Goal: Find specific page/section: Find specific page/section

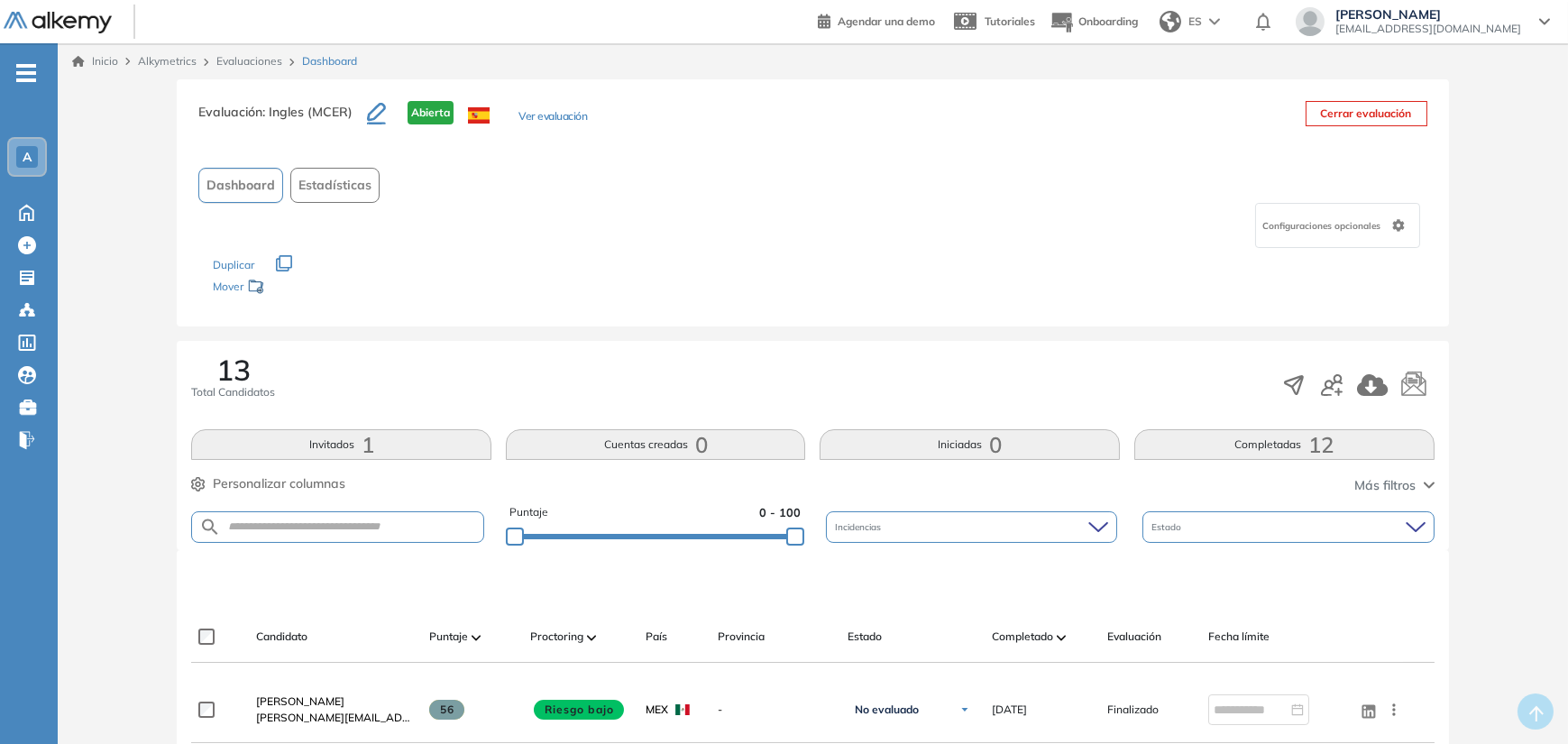
click at [168, 59] on span "Alkymetrics" at bounding box center [167, 61] width 58 height 13
click at [240, 61] on link "Evaluaciones" at bounding box center [249, 61] width 66 height 13
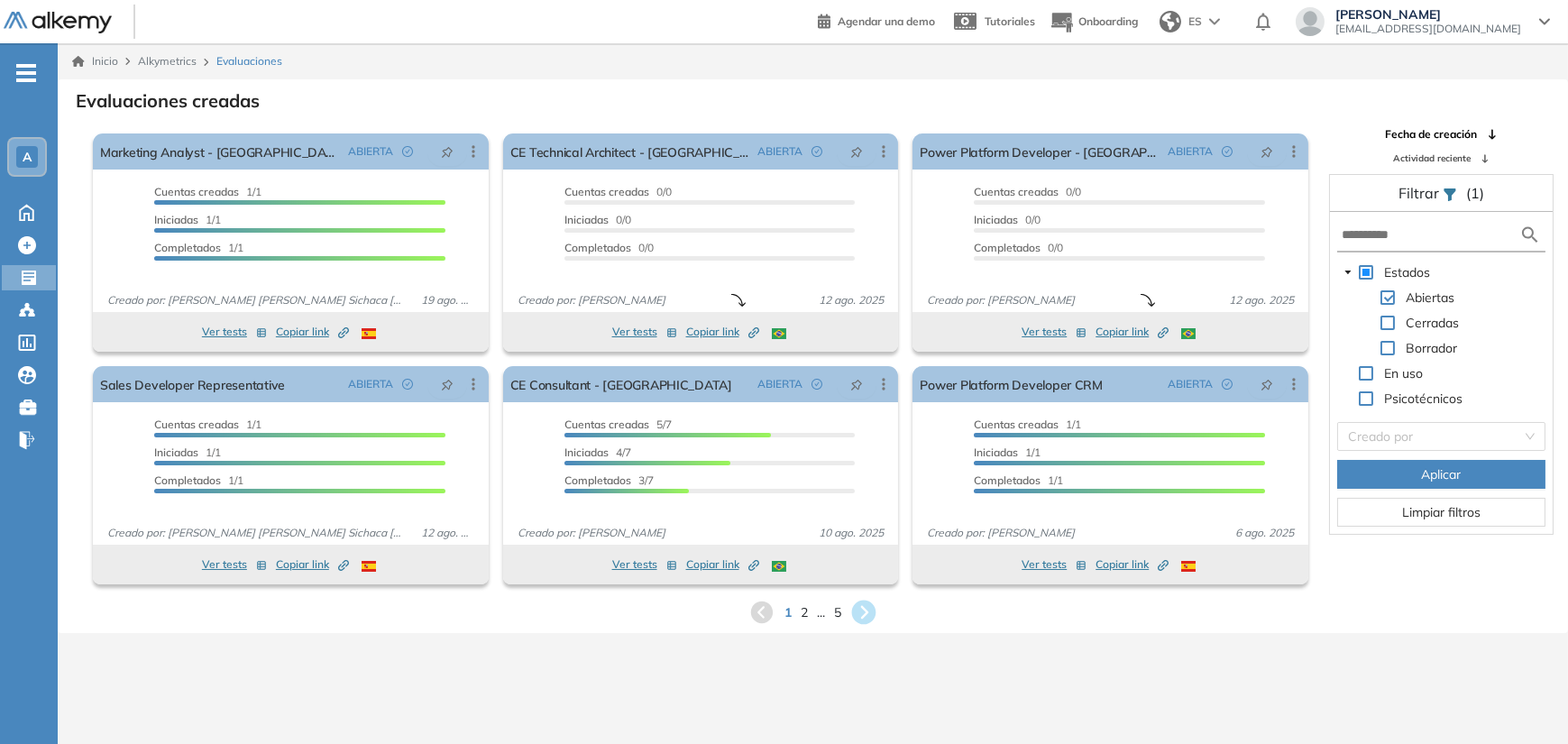
click at [863, 612] on icon at bounding box center [865, 613] width 24 height 24
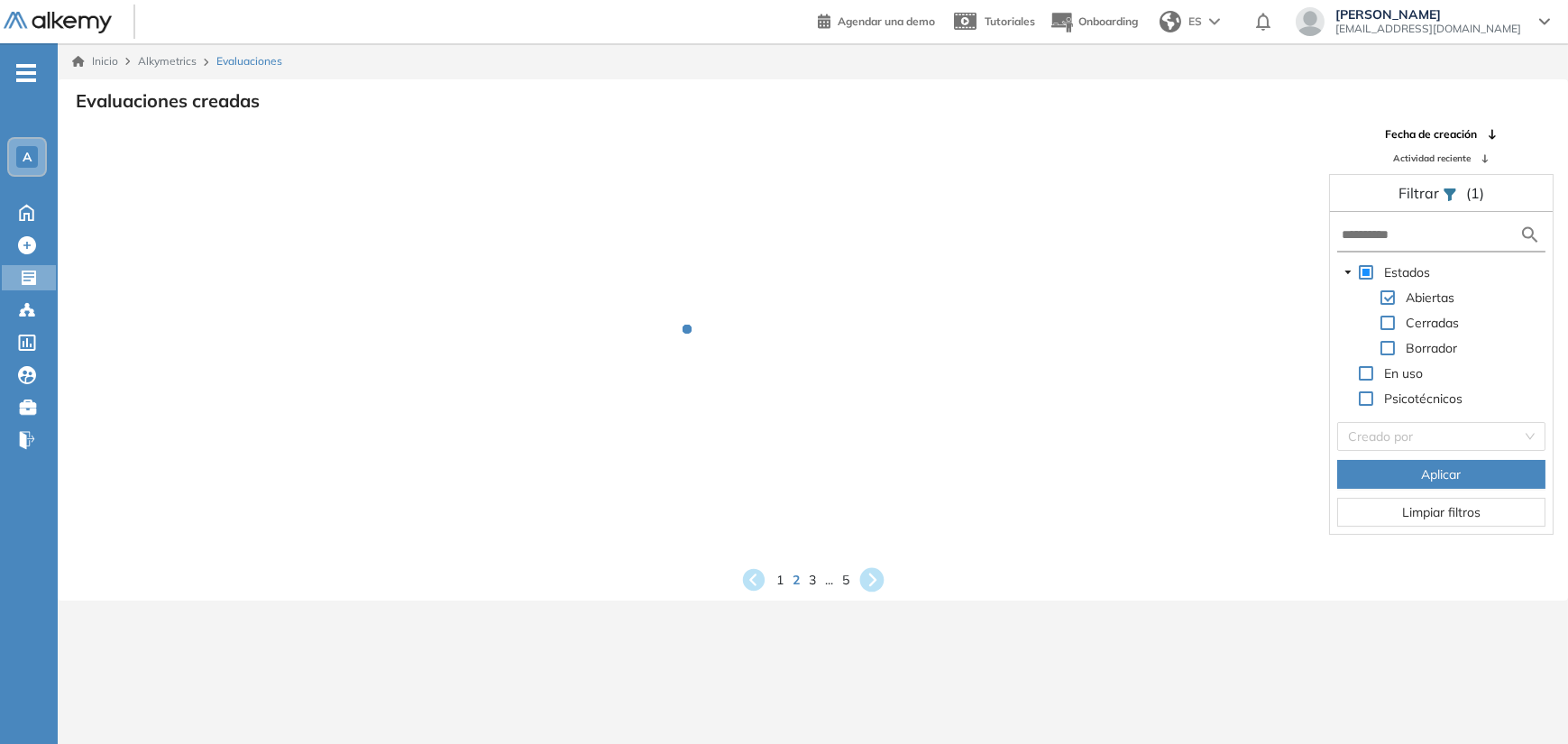
click at [863, 612] on div "Inicio Alkymetrics Evaluaciones Evaluaciones creadas Fecha de creación Activida…" at bounding box center [812, 415] width 1511 height 744
click at [866, 586] on div "Evaluaciones creadas Fecha de creación Actividad reciente Filtrar (1) Estados A…" at bounding box center [813, 340] width 1482 height 507
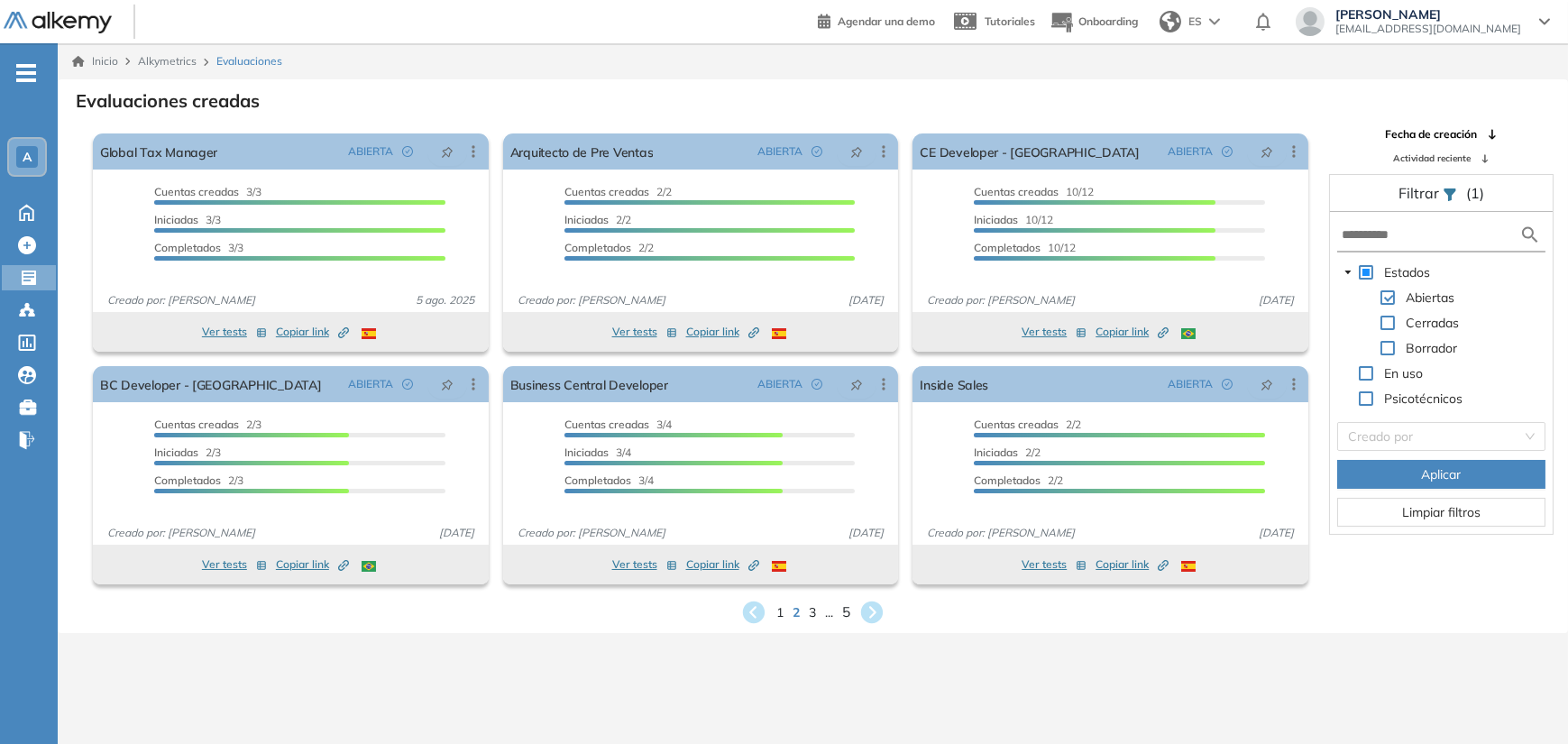
click at [848, 607] on span "5" at bounding box center [846, 612] width 8 height 21
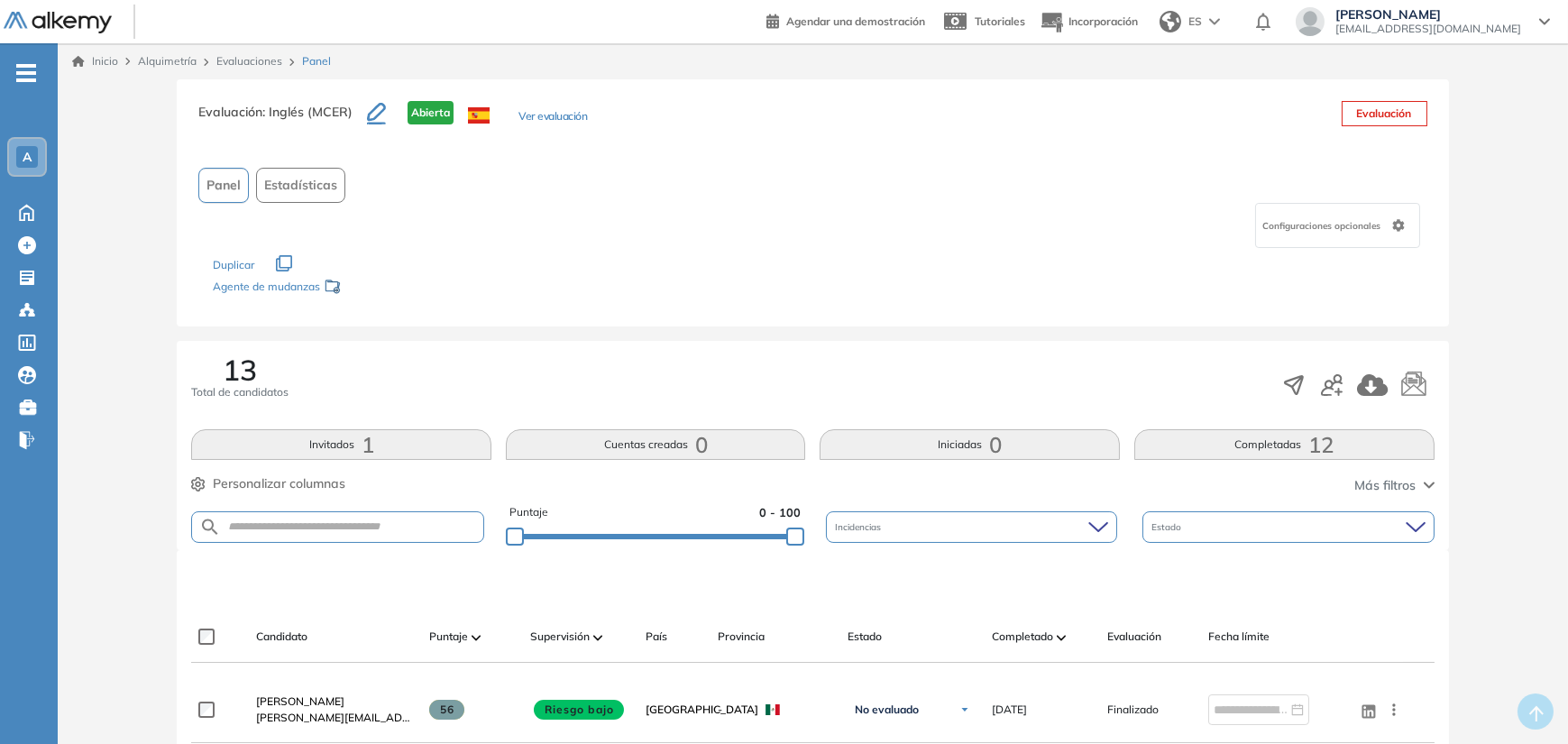
click at [113, 55] on font "Inicio" at bounding box center [105, 61] width 26 height 13
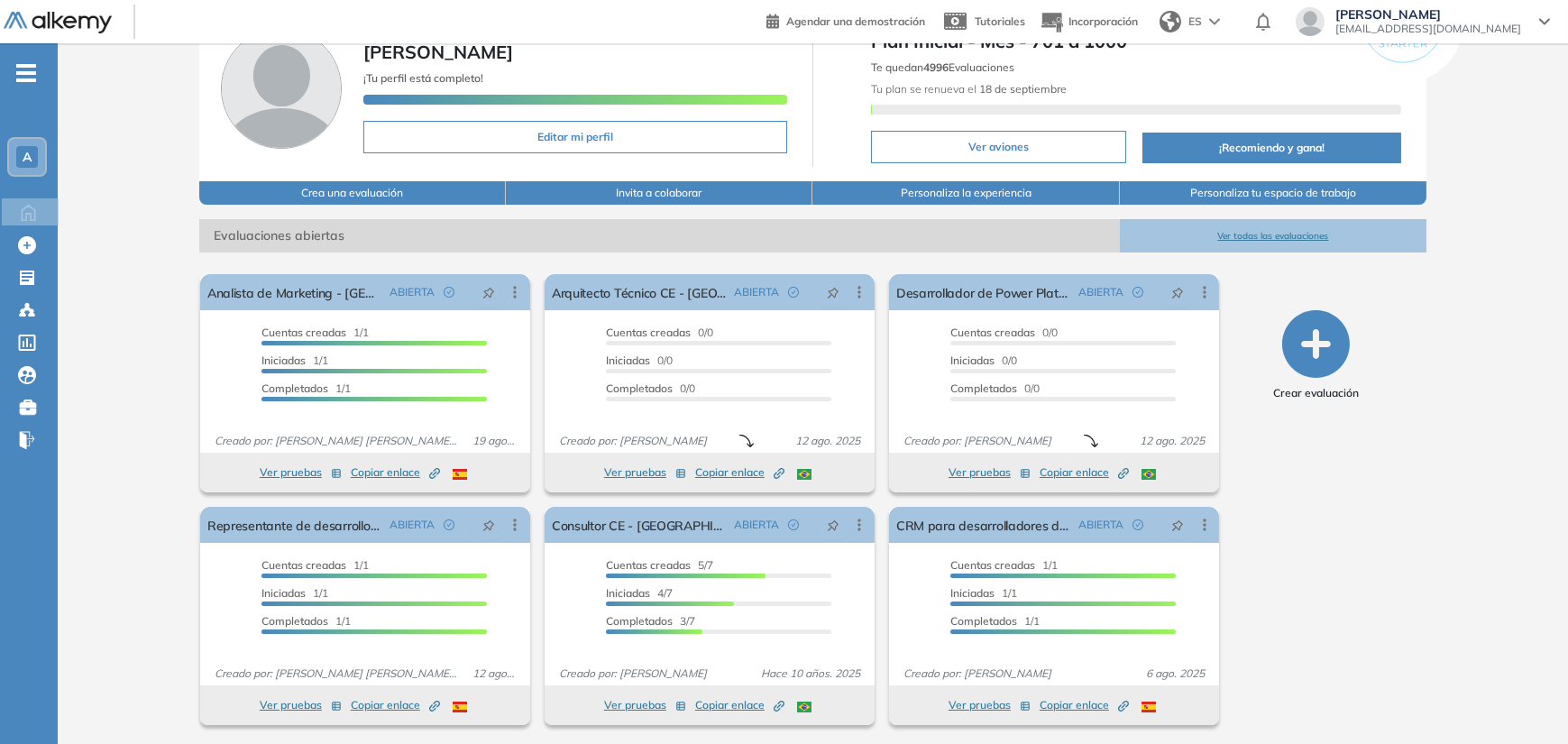
scroll to position [97, 0]
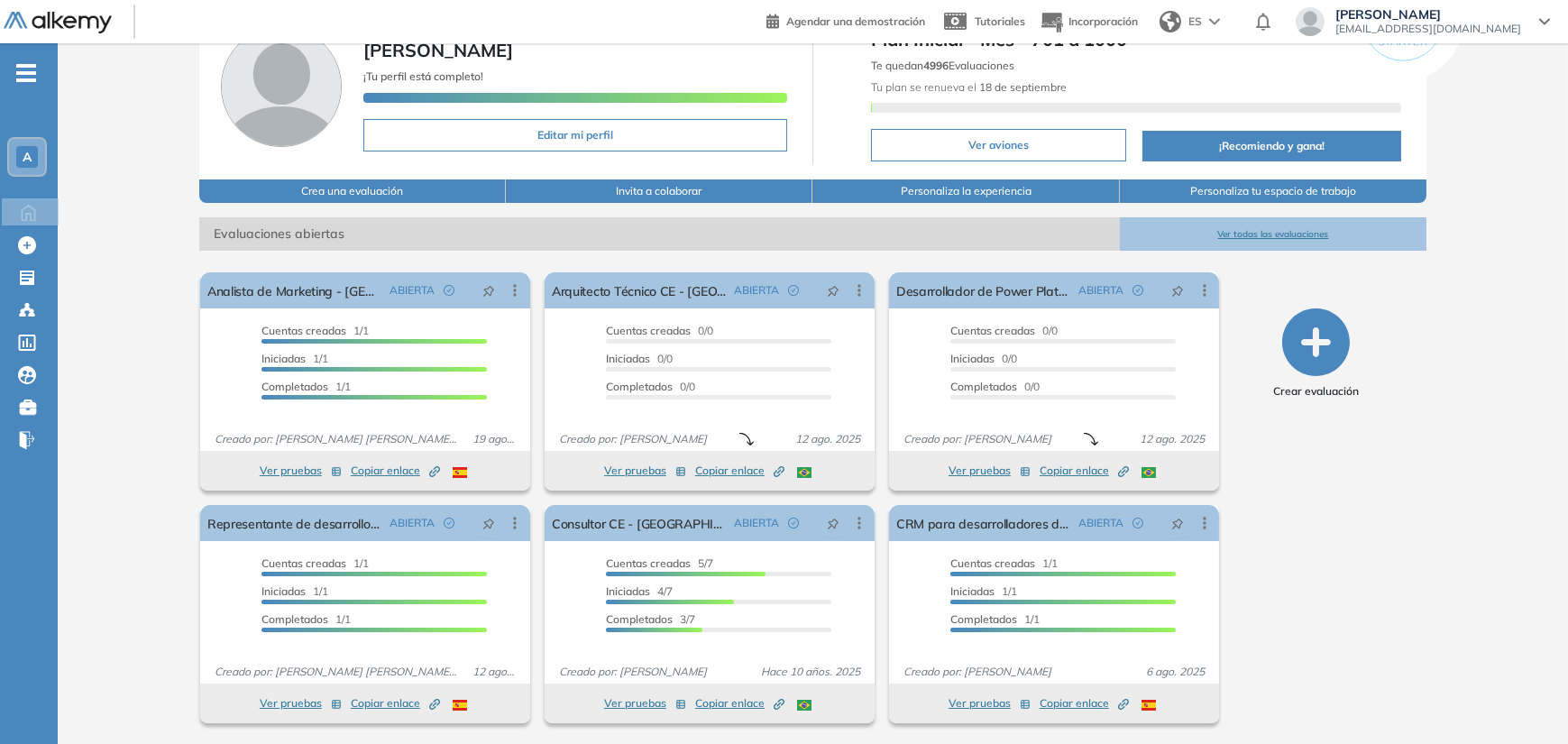
click at [1236, 234] on font "Ver todas las evaluaciones" at bounding box center [1273, 234] width 111 height 11
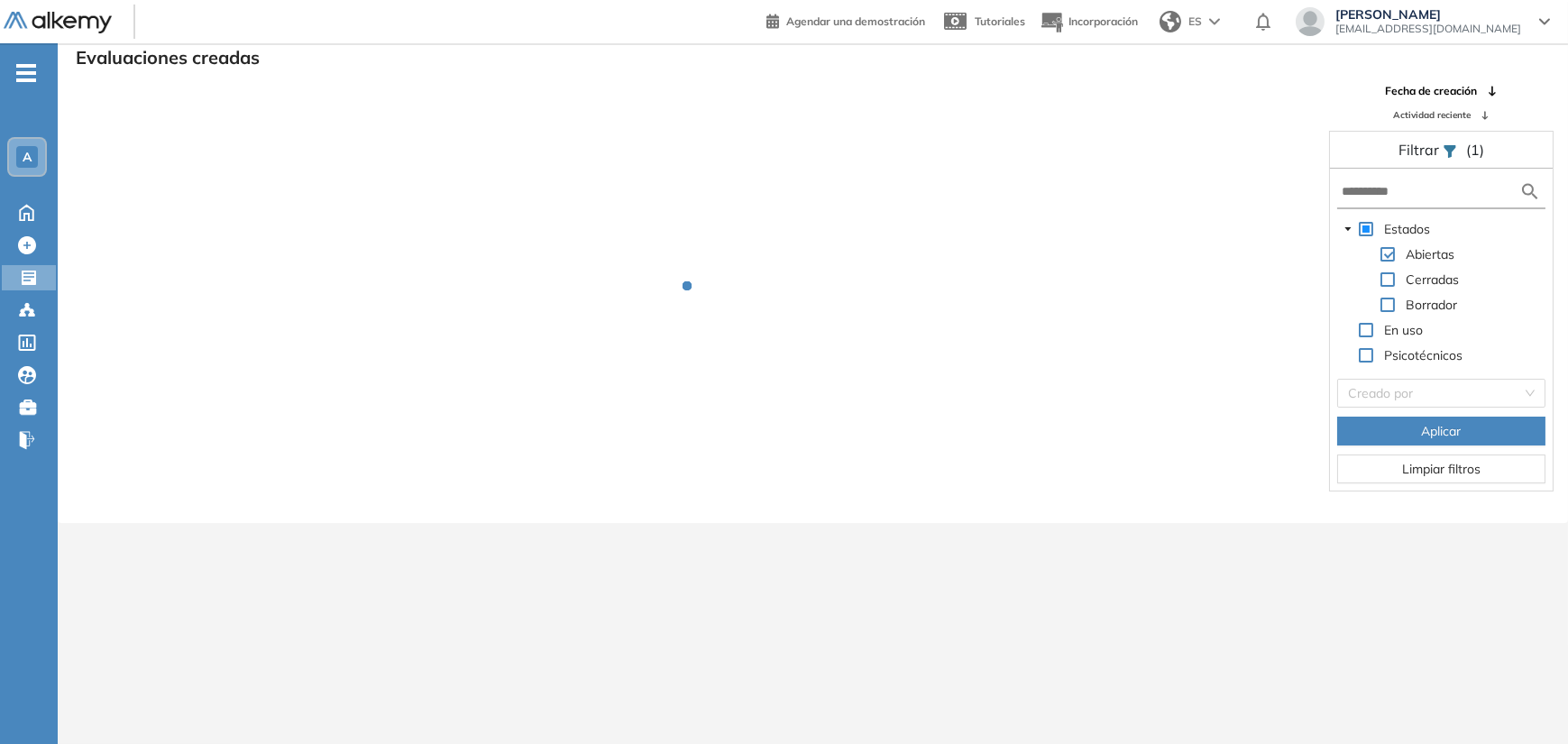
scroll to position [43, 0]
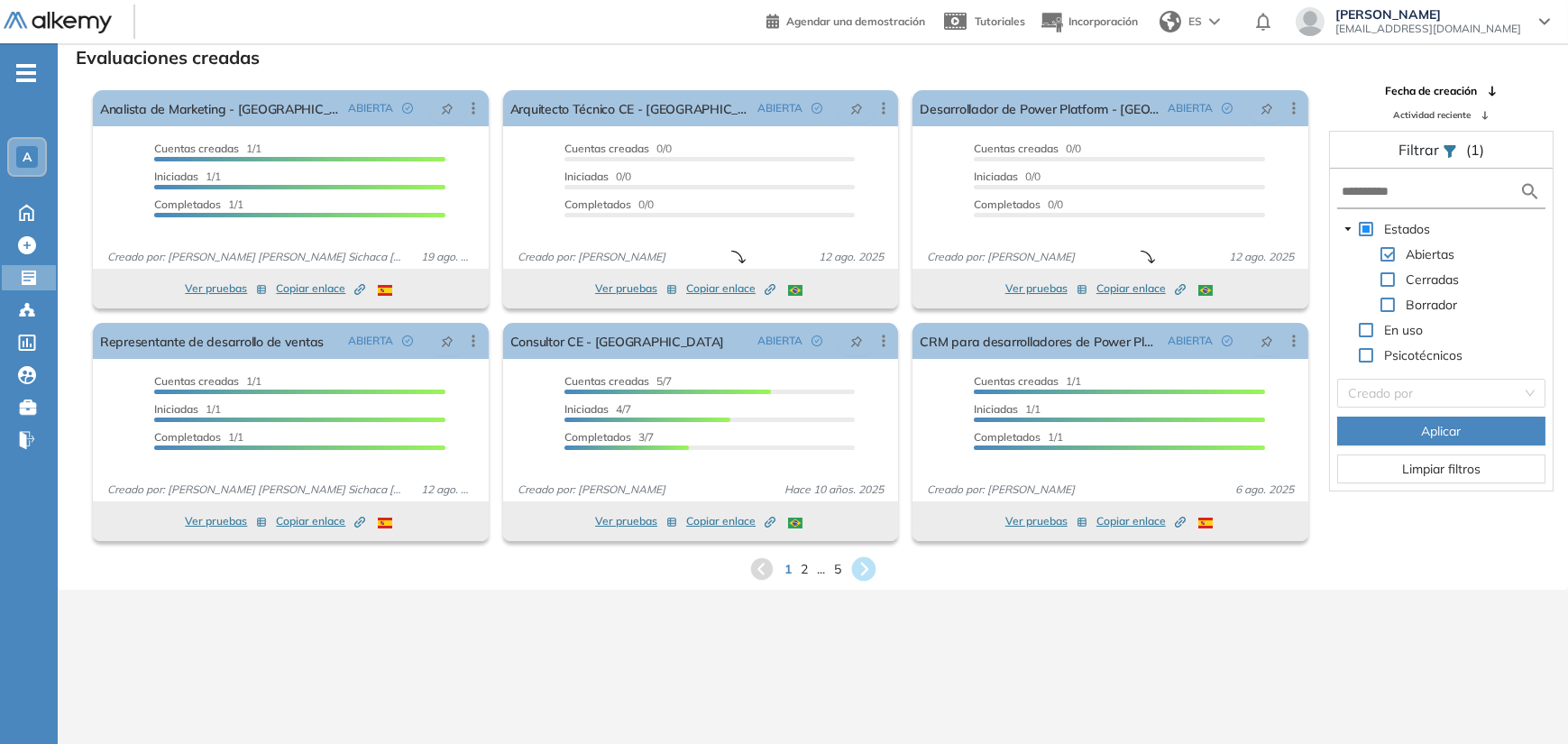
click at [872, 562] on icon at bounding box center [865, 570] width 24 height 24
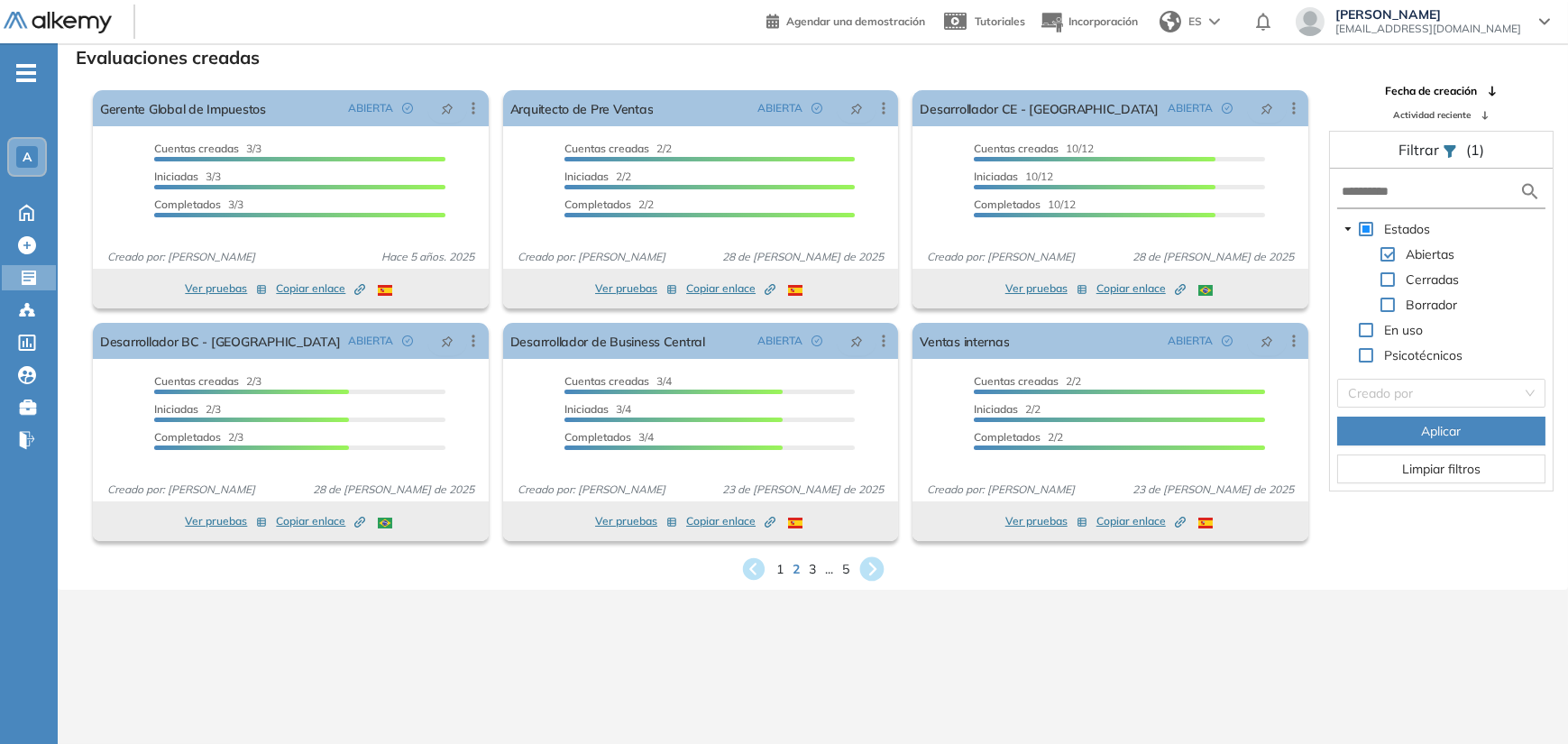
click at [875, 567] on icon at bounding box center [872, 570] width 30 height 30
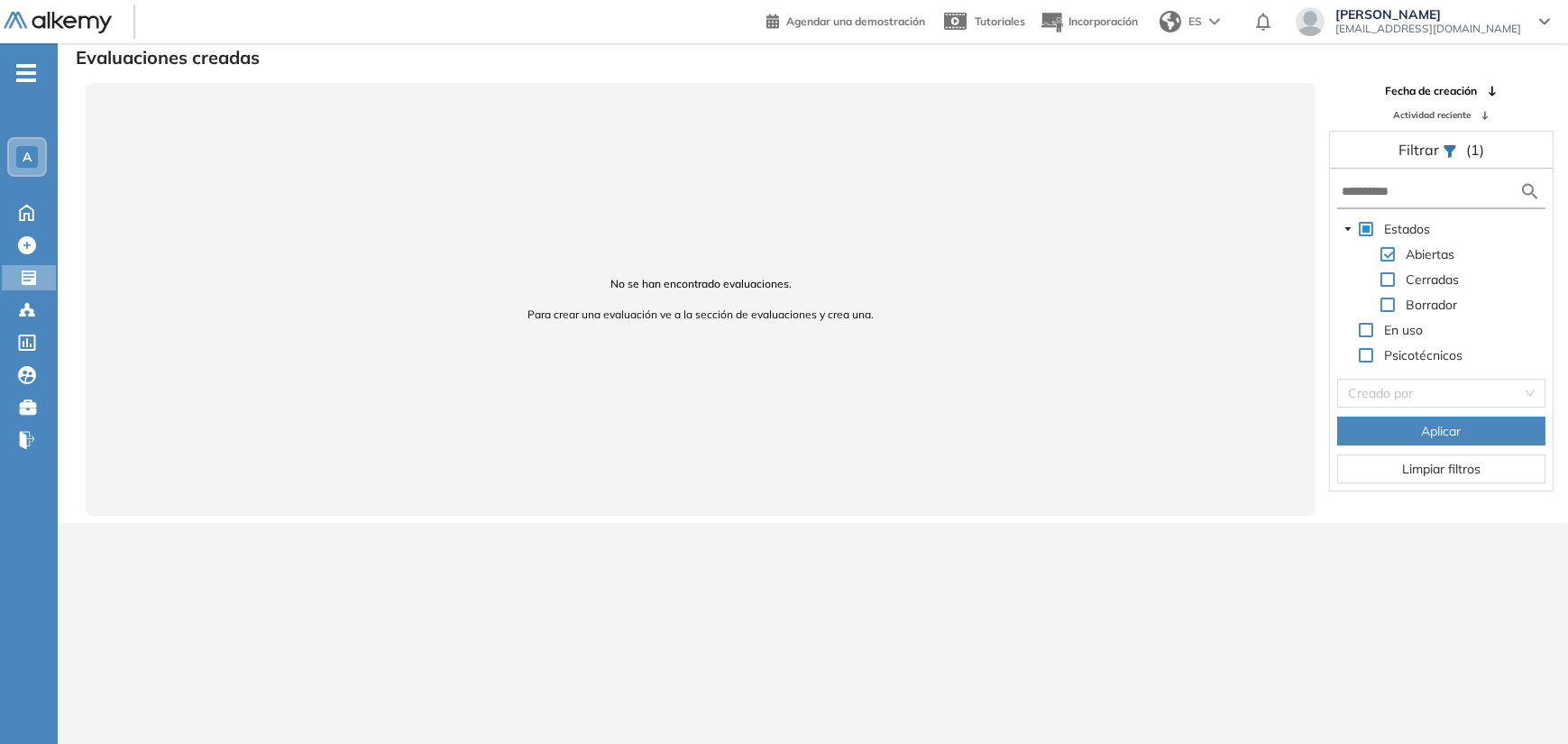
click at [37, 66] on div "- A Hogar Hogar Crear evaluación Crear evaluación Evaluaciones Evaluaciones Can…" at bounding box center [28, 415] width 57 height 744
click at [32, 77] on span "-" at bounding box center [25, 71] width 20 height 14
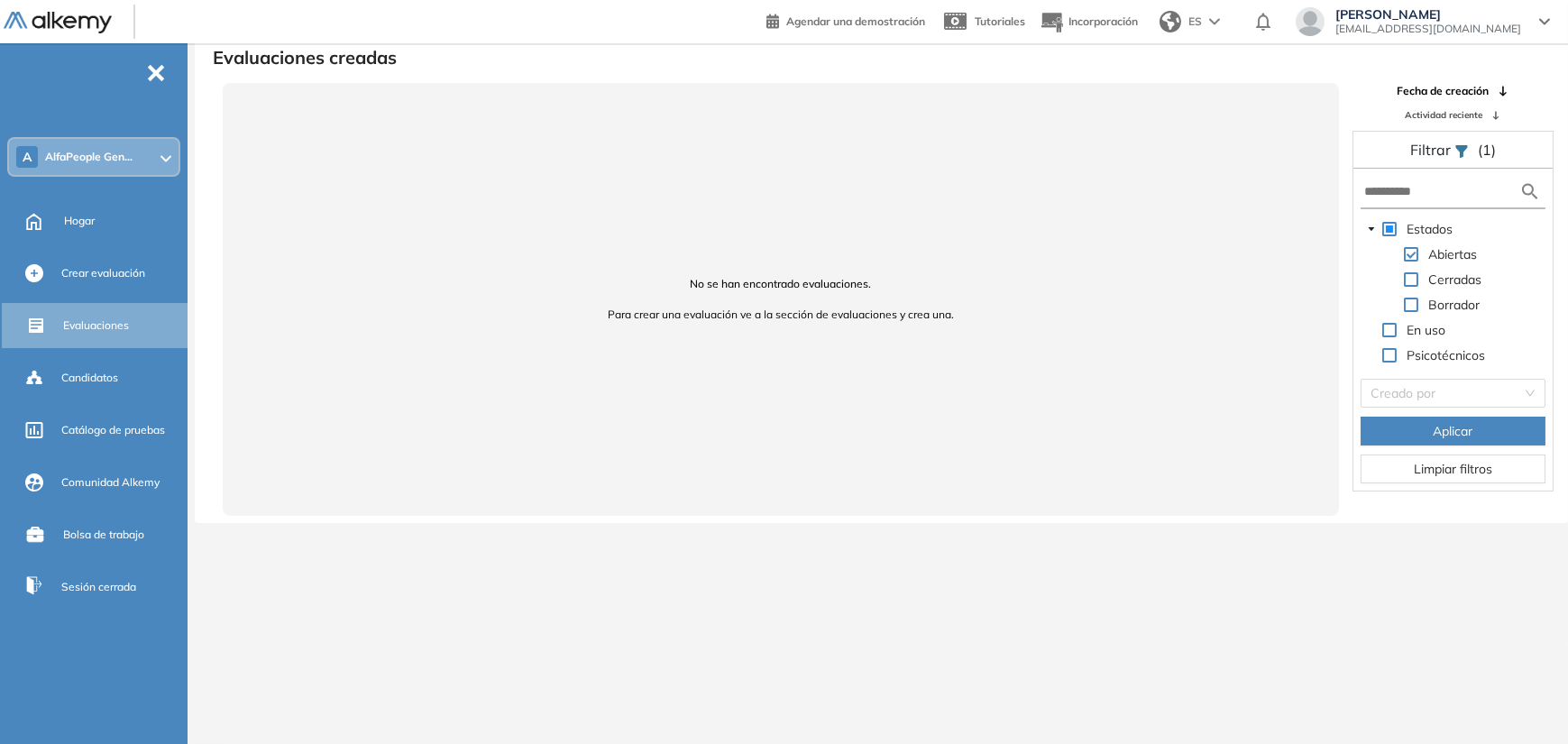
click at [60, 13] on img at bounding box center [57, 23] width 108 height 23
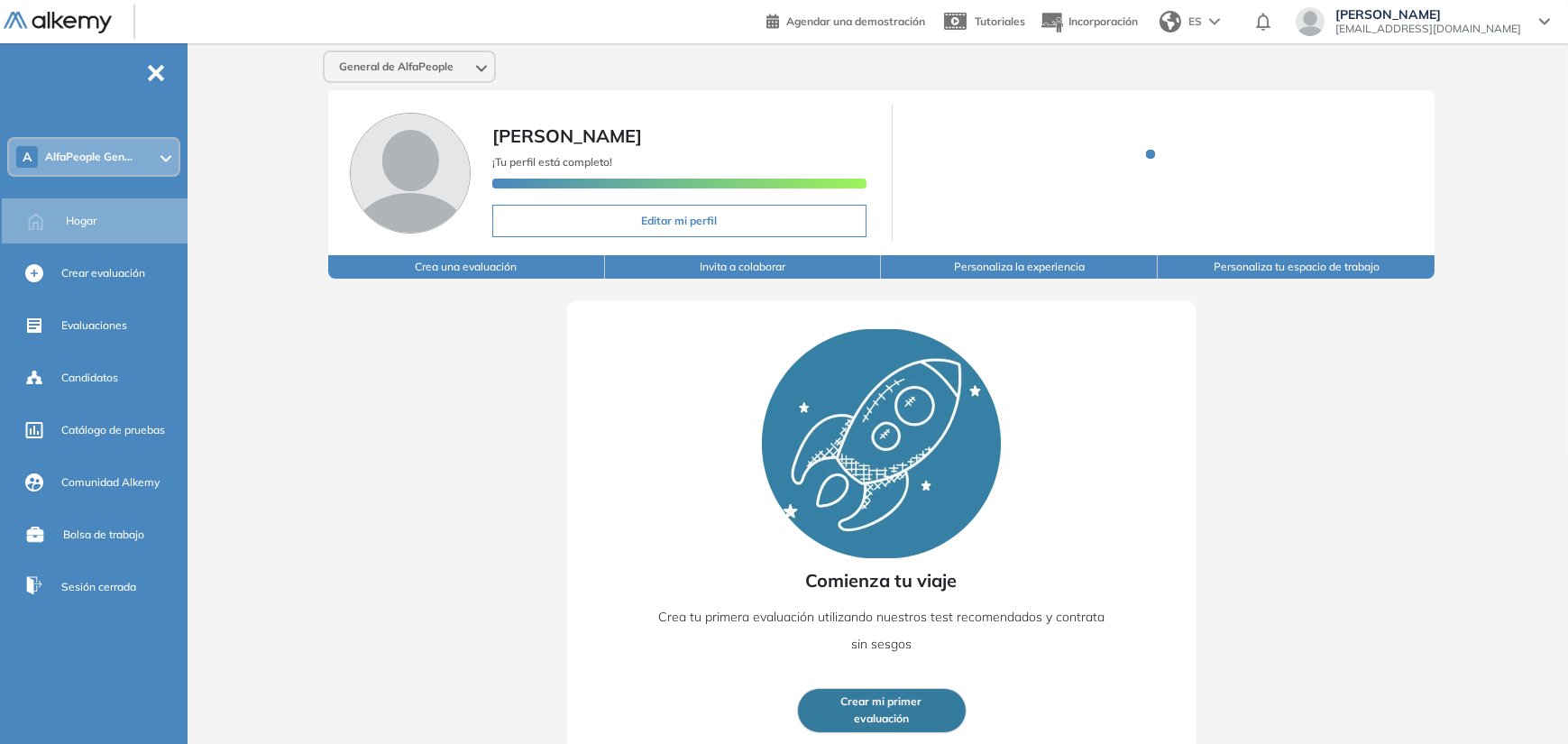
click at [68, 153] on font "AlfaPeople Gen..." at bounding box center [88, 156] width 87 height 13
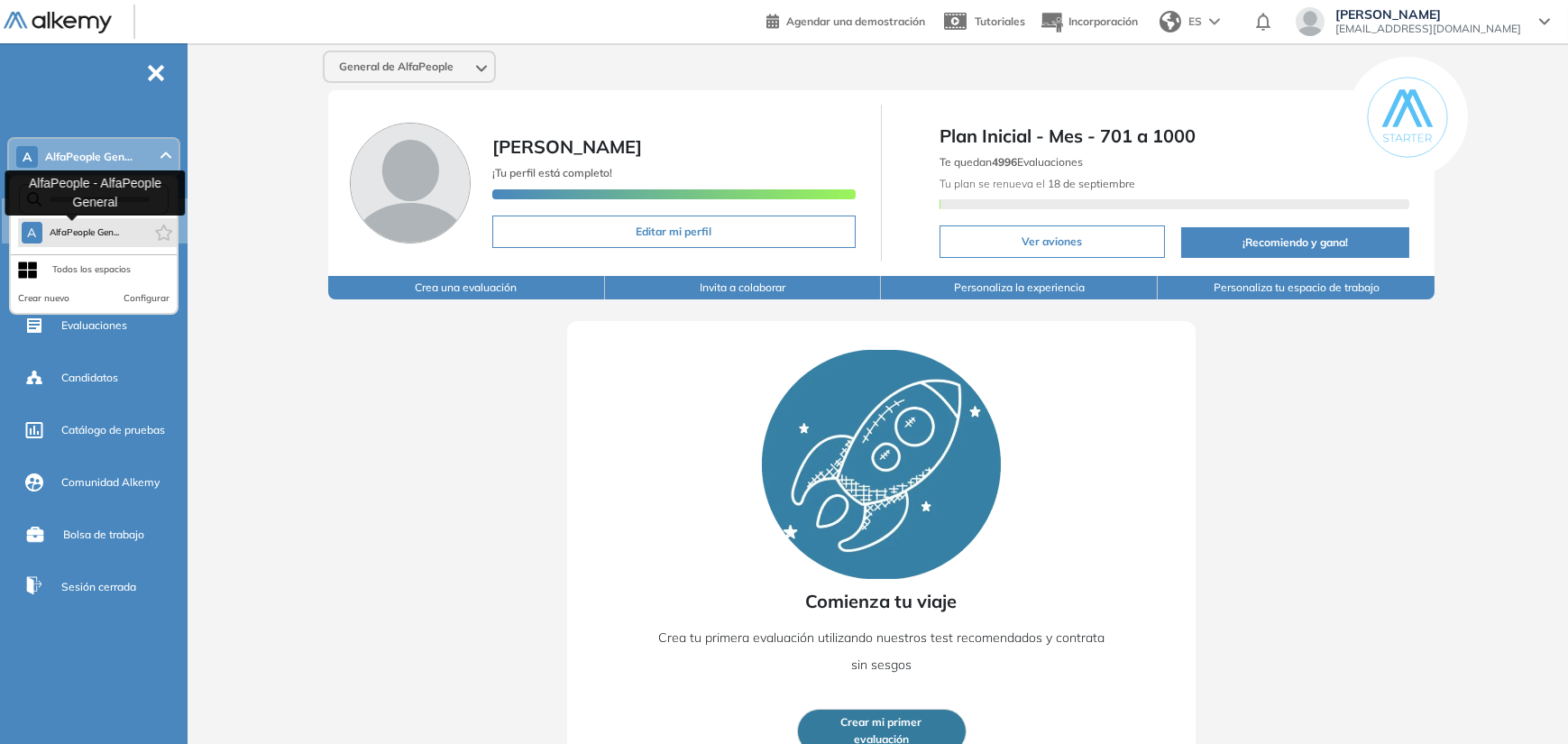
click at [90, 242] on button "A AlfaPeople Gen..." at bounding box center [71, 232] width 99 height 22
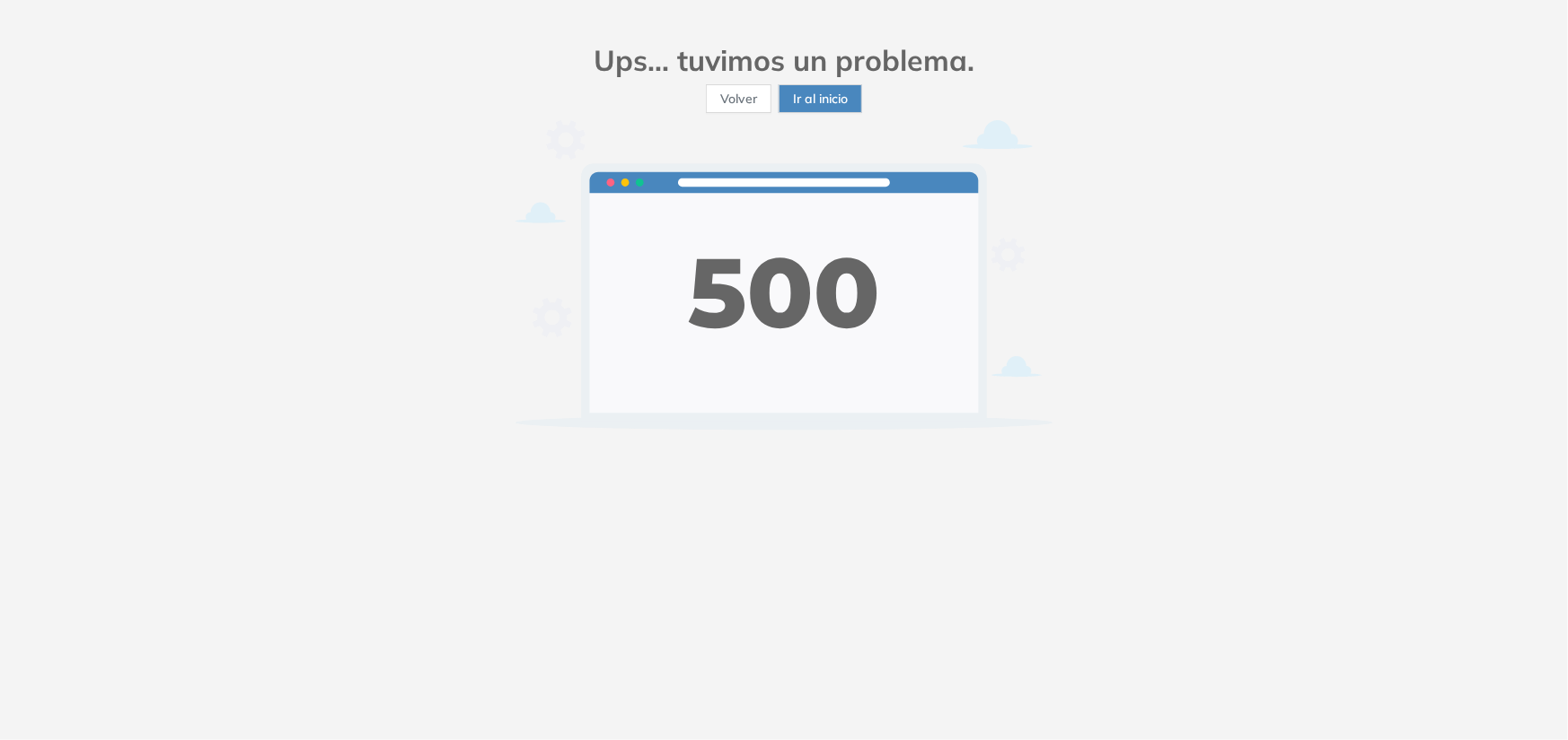
click at [819, 100] on font "Ir al inicio" at bounding box center [820, 98] width 55 height 16
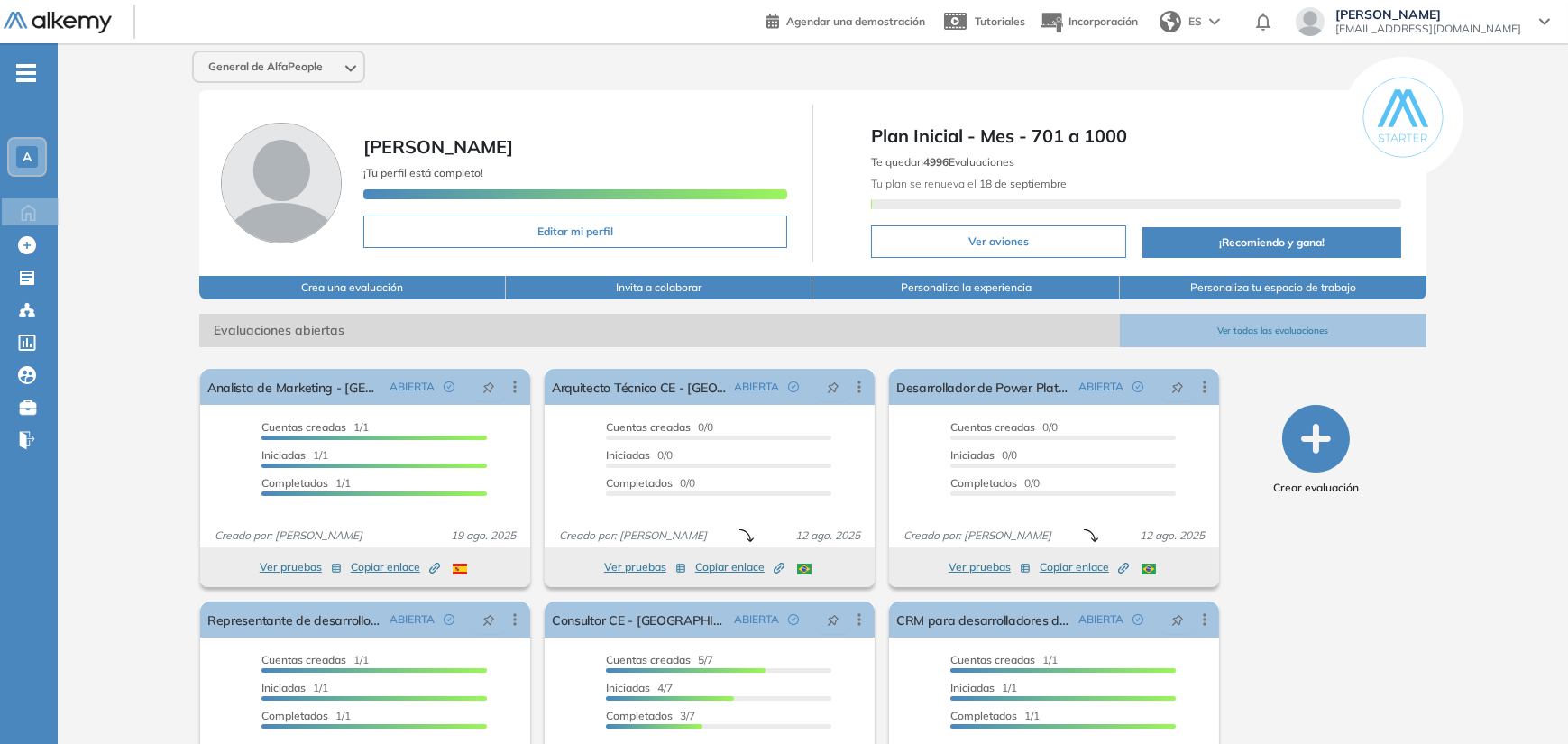
click at [1248, 325] on font "Ver todas las evaluaciones" at bounding box center [1273, 330] width 111 height 11
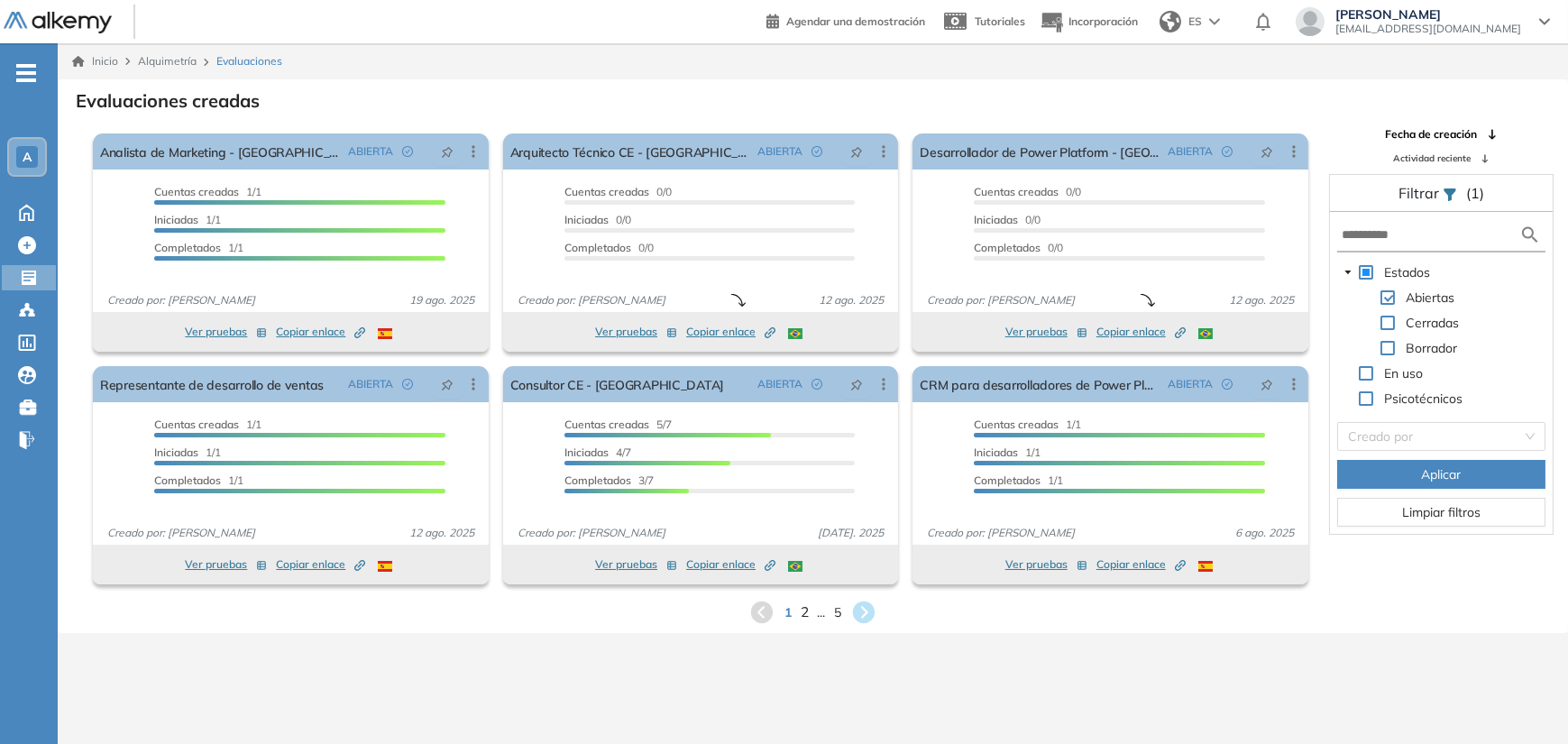
click at [802, 619] on font "2" at bounding box center [805, 612] width 8 height 18
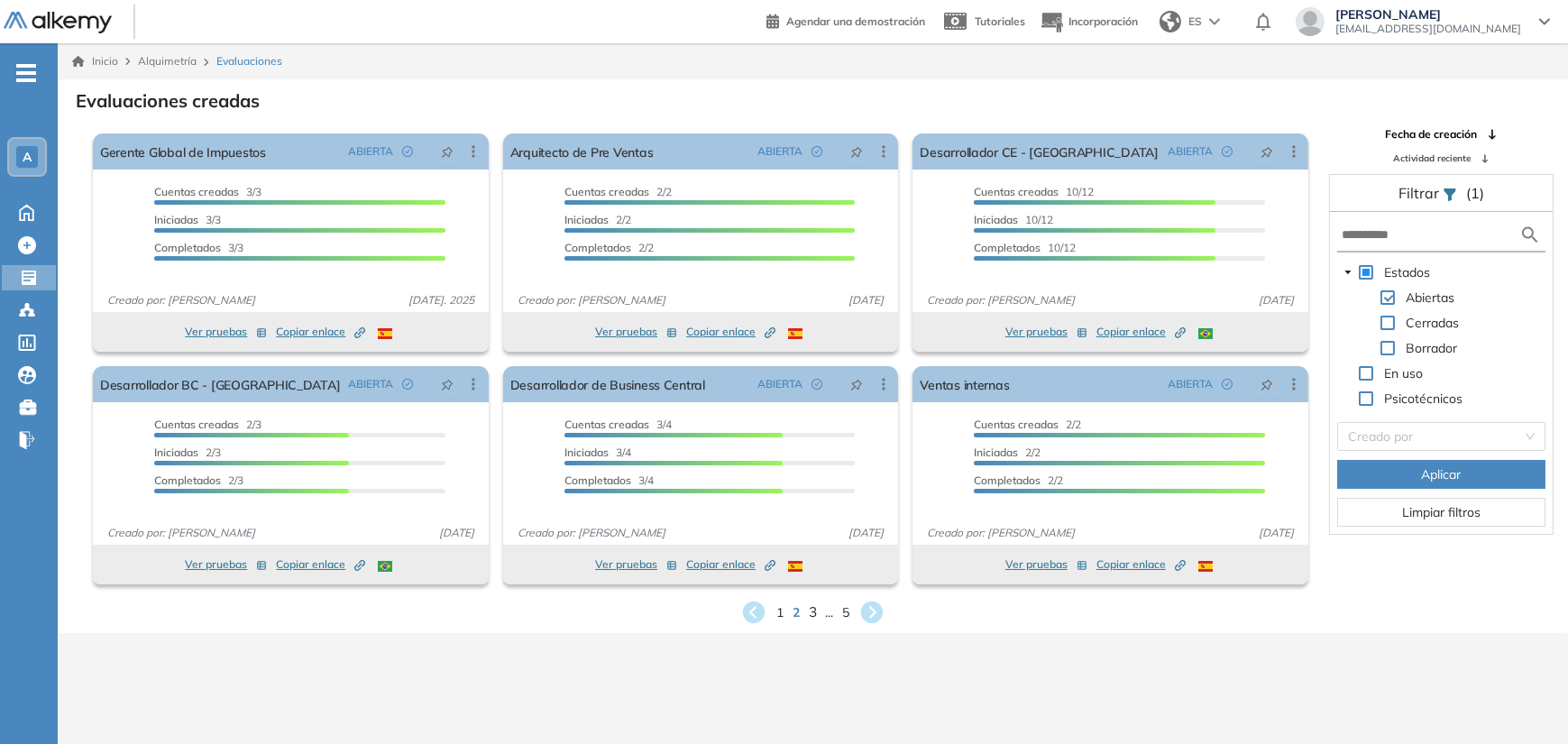
click at [811, 615] on font "3" at bounding box center [812, 612] width 8 height 18
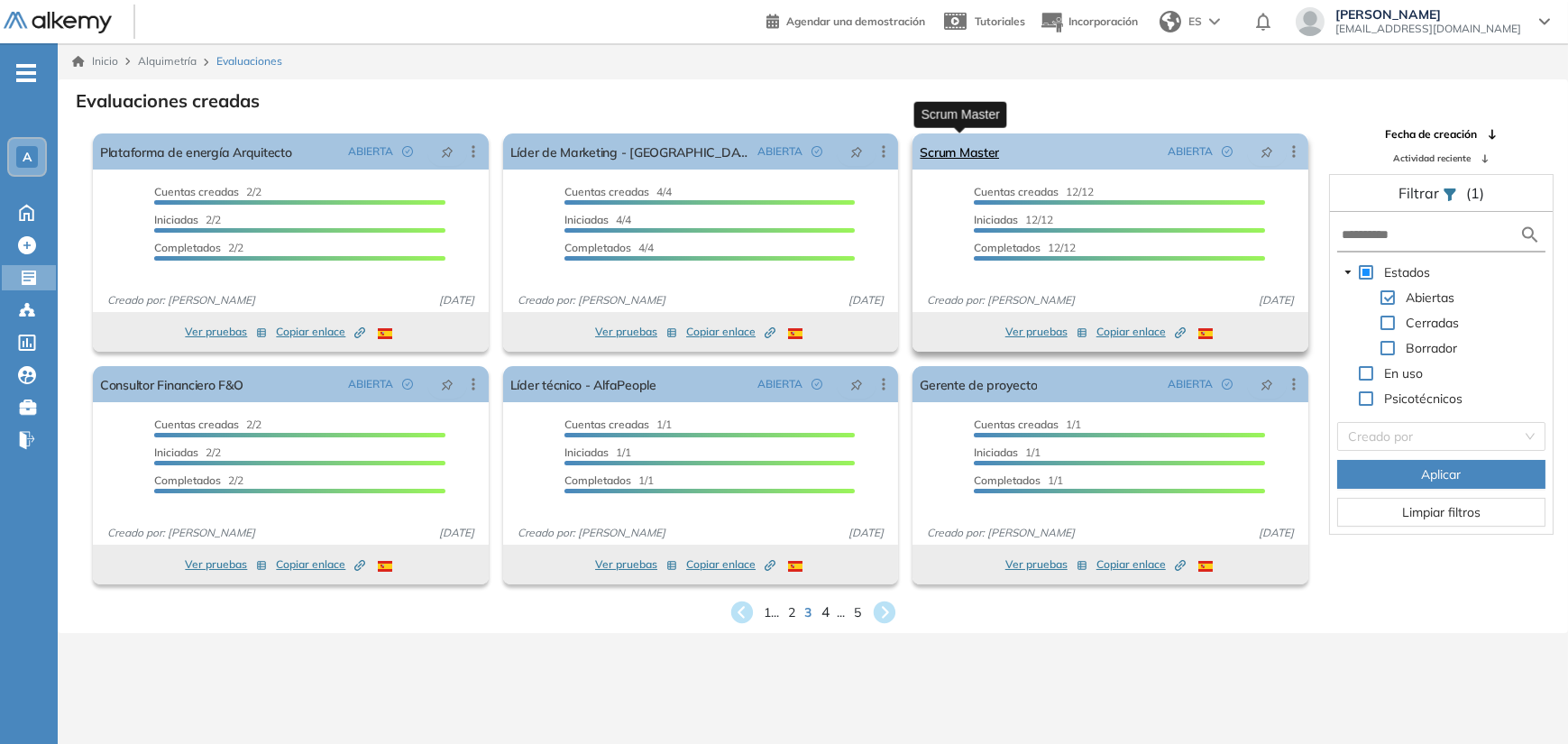
click at [954, 158] on font "Scrum Master" at bounding box center [959, 151] width 79 height 16
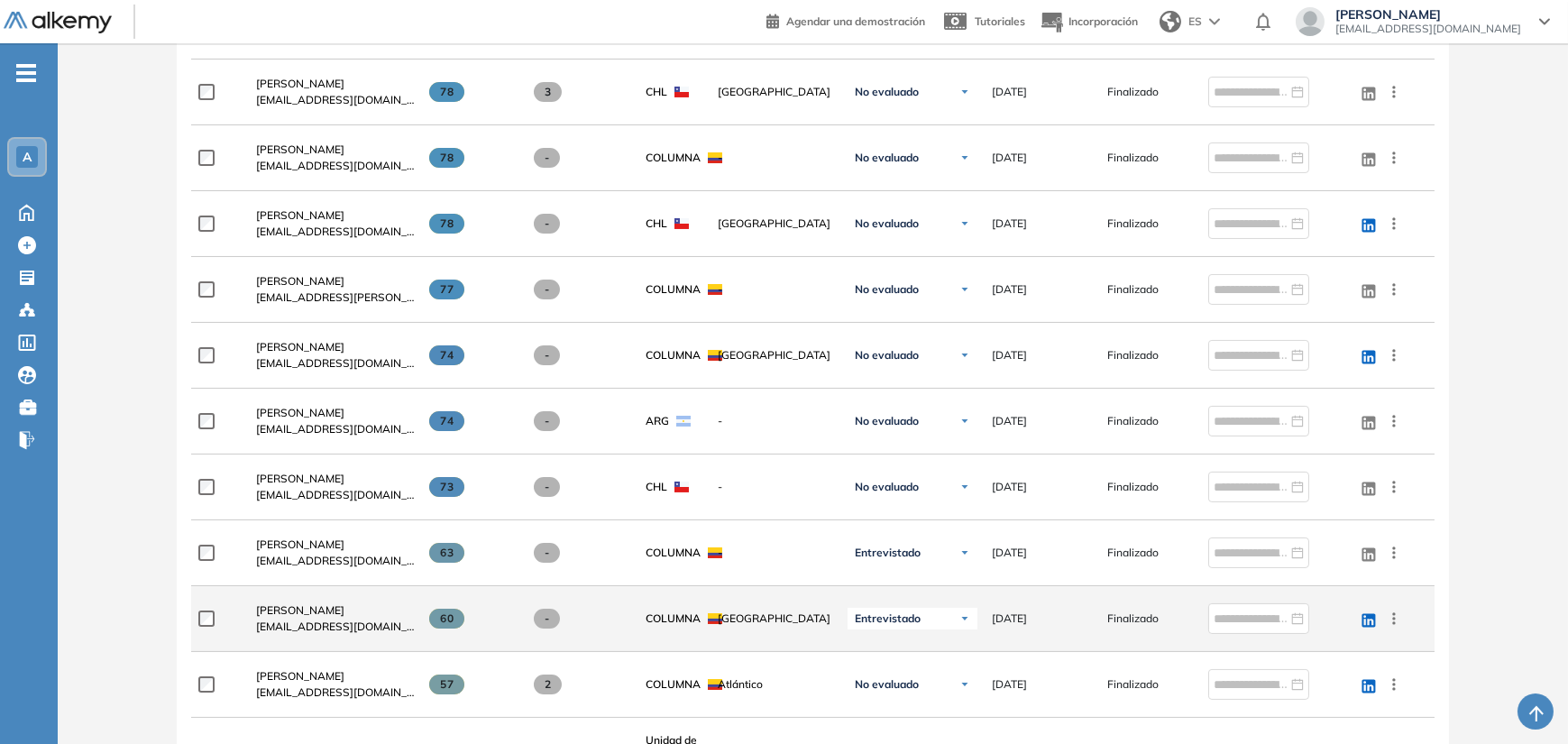
scroll to position [652, 0]
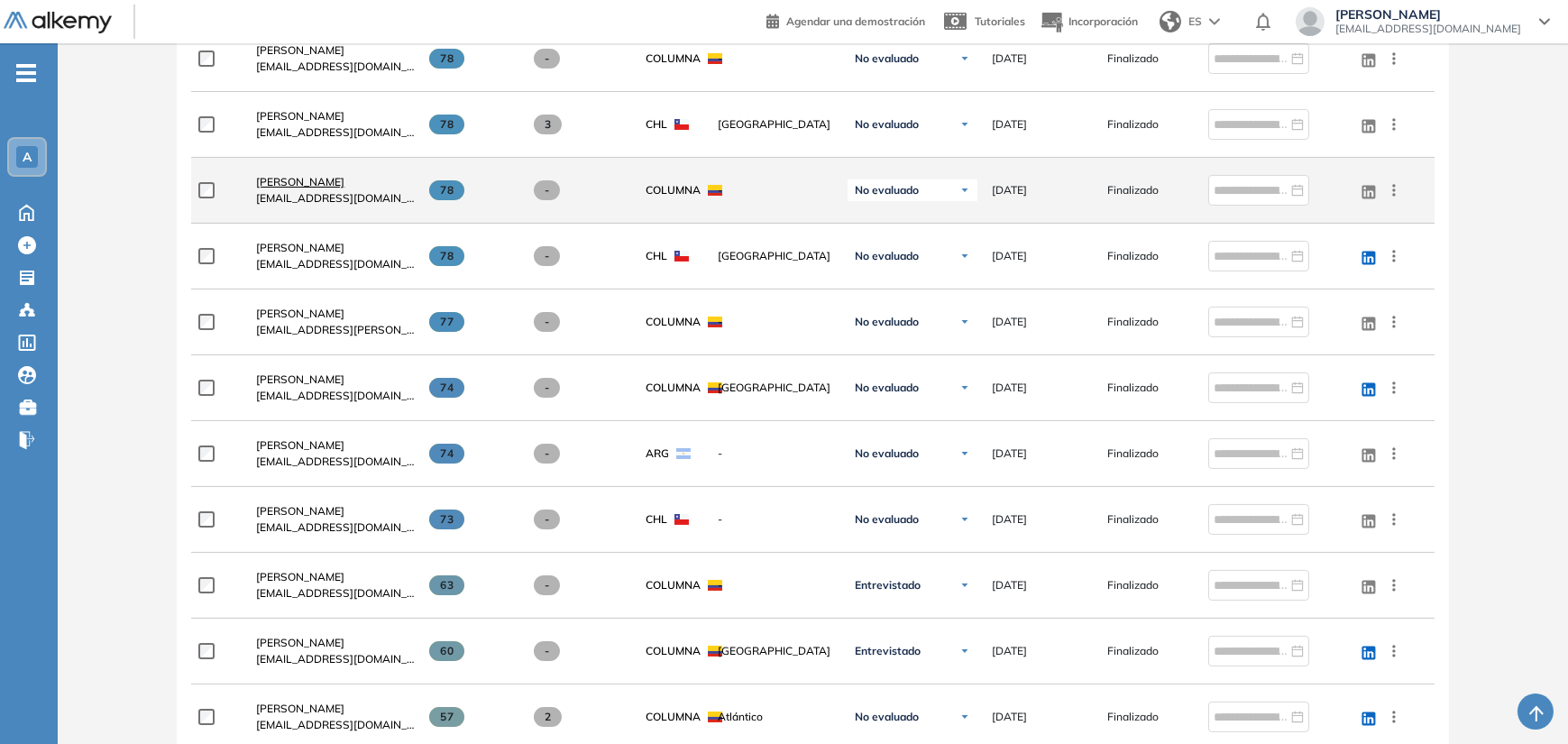
click at [311, 180] on font "Andrés Velásquez" at bounding box center [300, 182] width 88 height 13
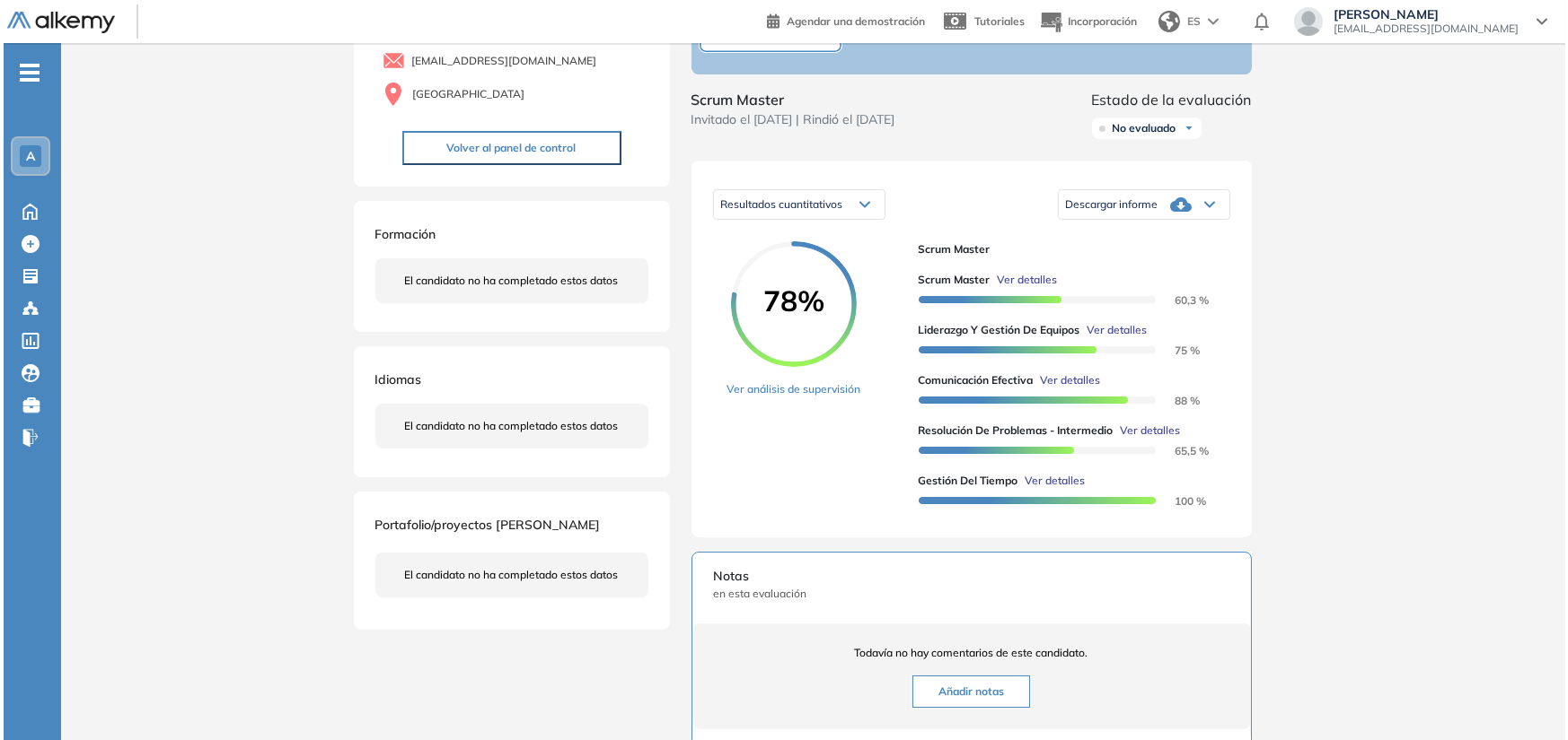
scroll to position [180, 0]
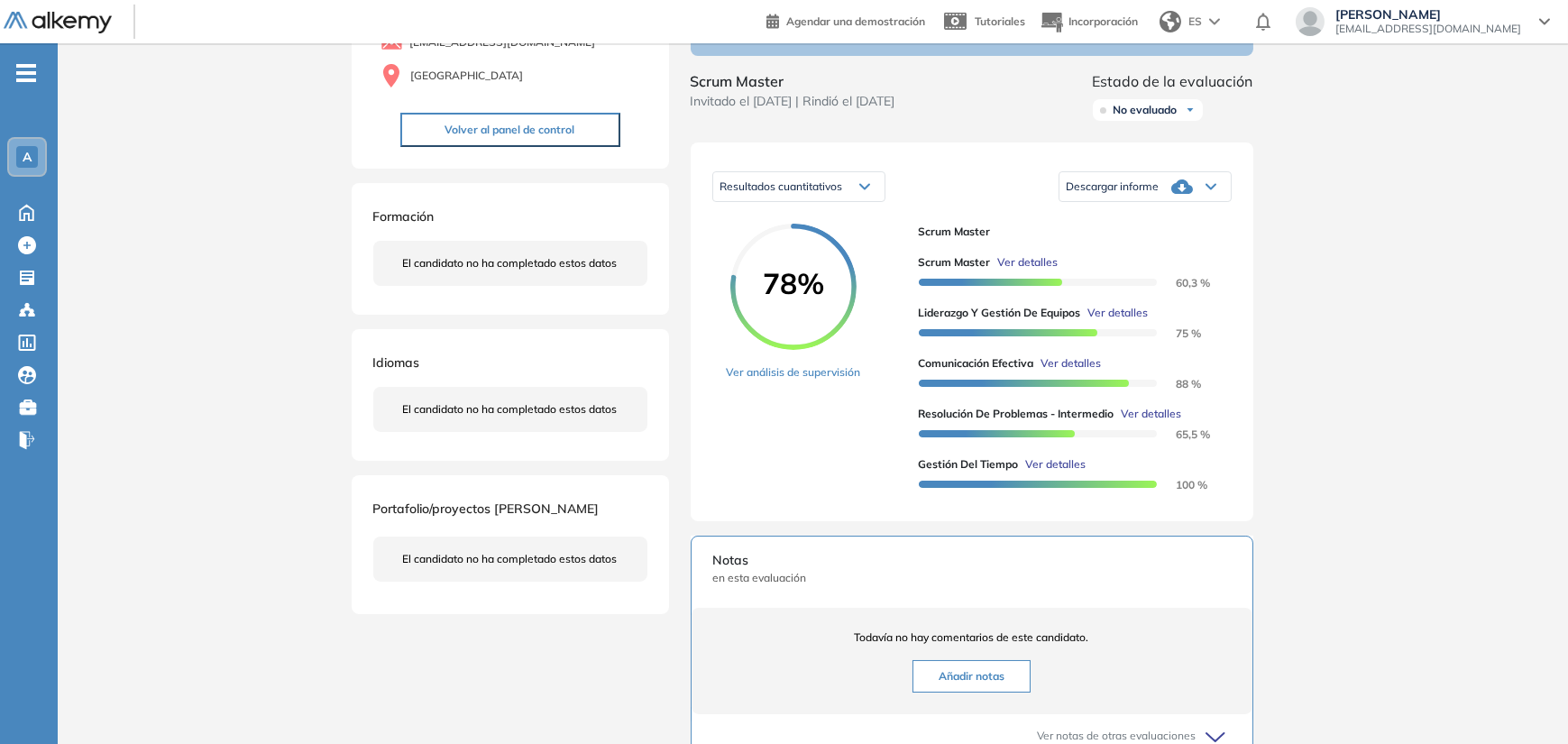
click at [1011, 269] on font "Ver detalles" at bounding box center [1028, 261] width 60 height 13
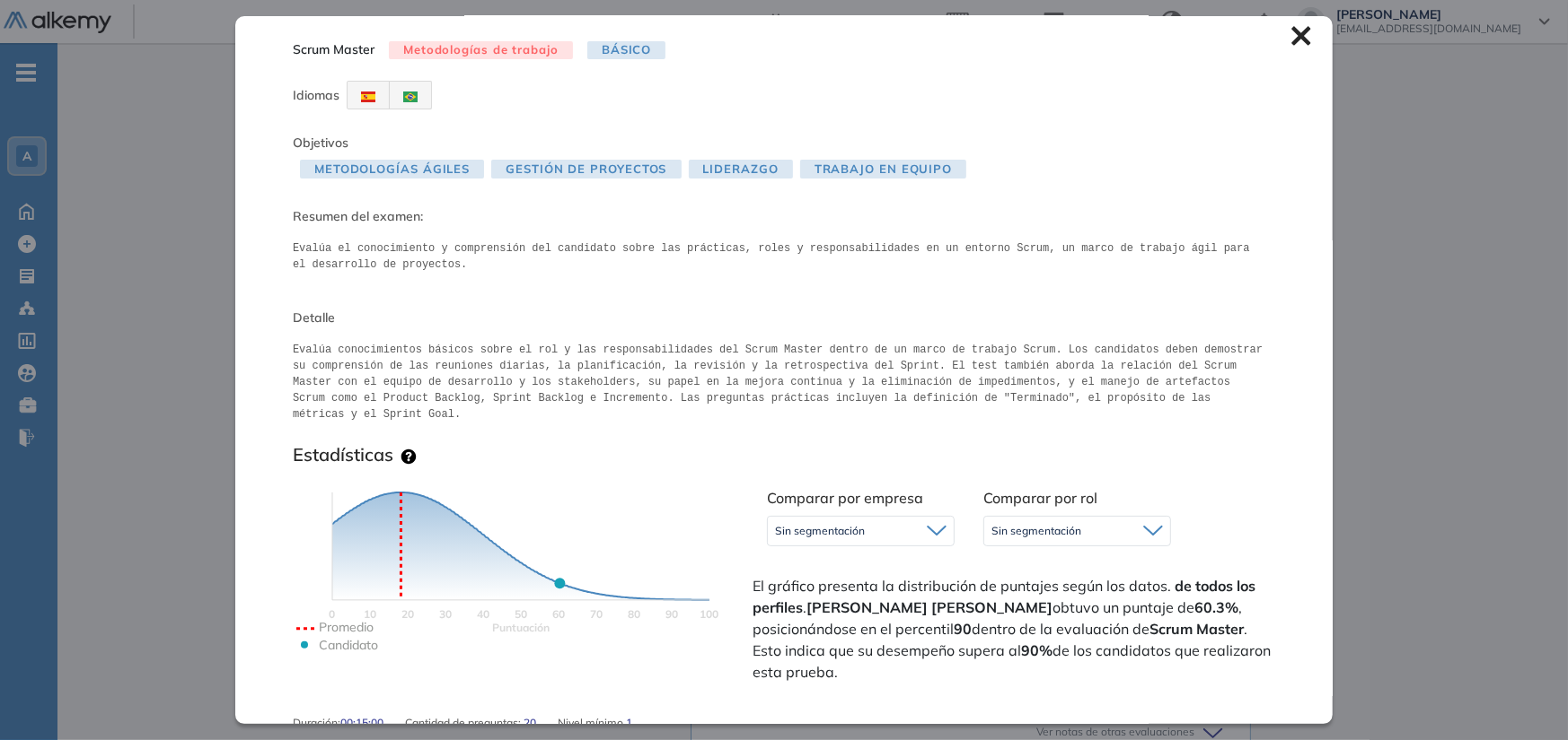
scroll to position [0, 0]
